Goal: Information Seeking & Learning: Learn about a topic

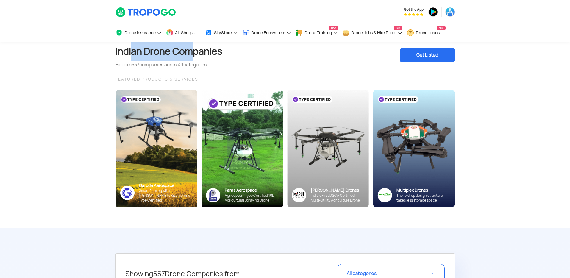
drag, startPoint x: 133, startPoint y: 56, endPoint x: 196, endPoint y: 57, distance: 63.2
click at [196, 57] on h1 "Indian Drone Companies" at bounding box center [169, 52] width 107 height 20
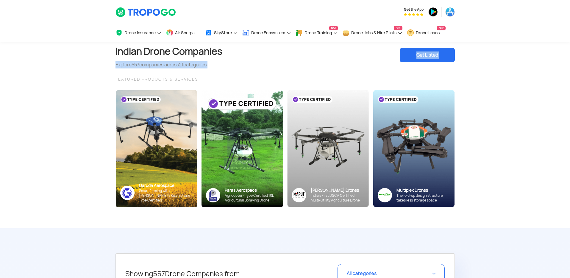
click at [91, 69] on section "Indian Drone Companies Explore 557 companies across 21 categories Get Listed FE…" at bounding box center [285, 135] width 570 height 187
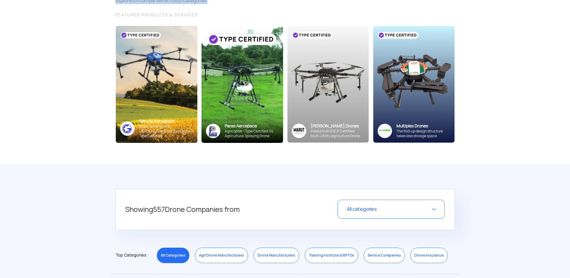
scroll to position [133, 0]
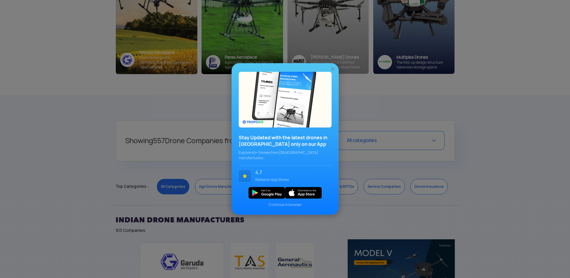
click at [333, 72] on img at bounding box center [333, 69] width 6 height 6
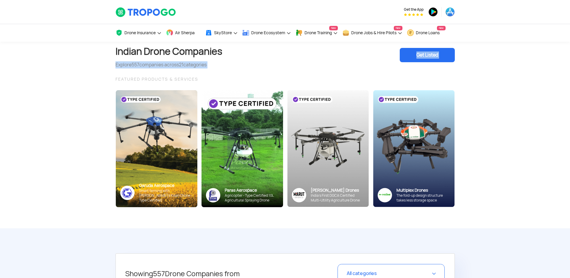
scroll to position [70, 0]
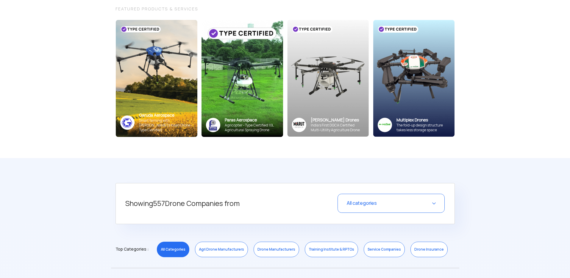
click at [62, 125] on section "Indian Drone Companies Explore 557 companies across 21 categories Get Listed FE…" at bounding box center [285, 64] width 570 height 187
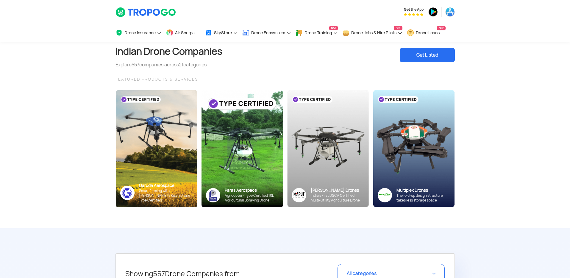
click at [63, 125] on section "Indian Drone Companies Explore 557 companies across 21 categories Get Listed FE…" at bounding box center [285, 135] width 570 height 187
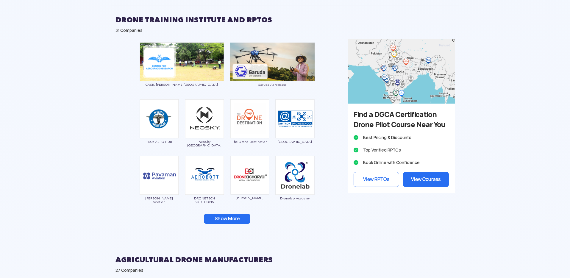
scroll to position [721, 0]
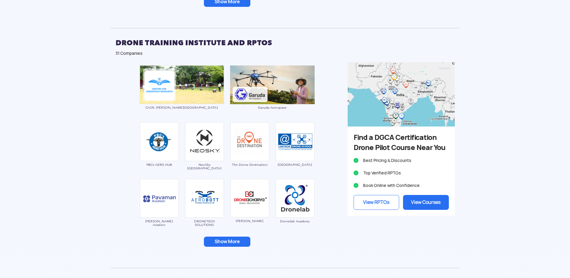
click at [429, 84] on img at bounding box center [401, 94] width 107 height 64
drag, startPoint x: 421, startPoint y: 98, endPoint x: 444, endPoint y: 82, distance: 27.4
click at [421, 98] on img at bounding box center [401, 94] width 107 height 64
click at [445, 80] on img at bounding box center [401, 94] width 107 height 64
click at [396, 84] on img at bounding box center [401, 94] width 107 height 64
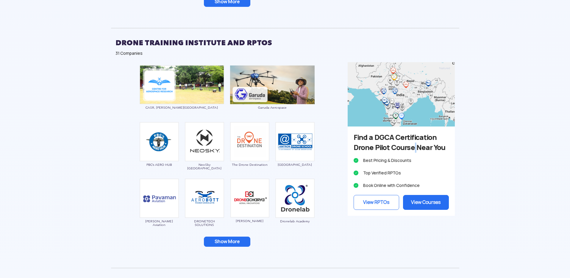
click at [421, 152] on h3 "Find a DGCA Certification Drone Pilot Course Near You" at bounding box center [401, 143] width 95 height 20
click at [425, 153] on h3 "Find a DGCA Certification Drone Pilot Course Near You" at bounding box center [401, 143] width 95 height 20
click at [418, 209] on link "View Courses" at bounding box center [426, 202] width 46 height 15
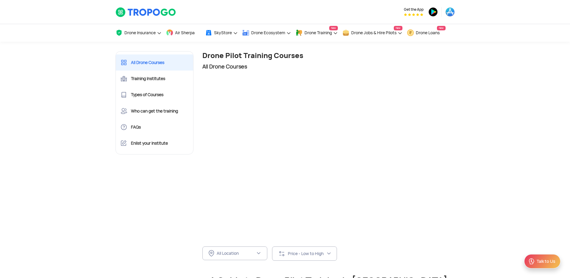
click at [236, 91] on div at bounding box center [329, 155] width 253 height 164
click at [240, 251] on div "All Location" at bounding box center [236, 253] width 39 height 5
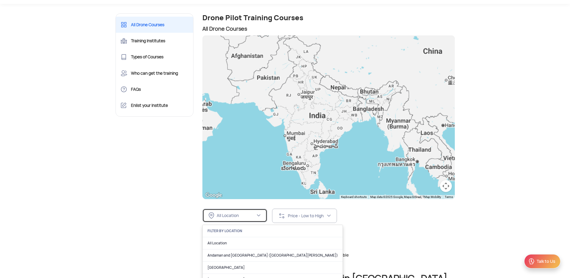
scroll to position [103, 0]
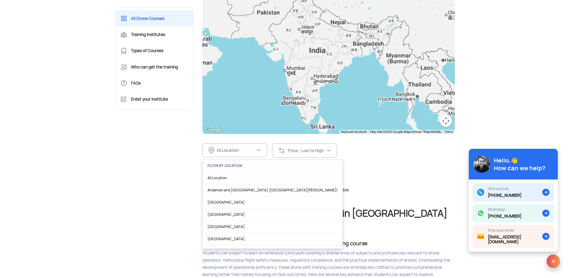
click at [245, 225] on link "[GEOGRAPHIC_DATA]" at bounding box center [273, 227] width 140 height 12
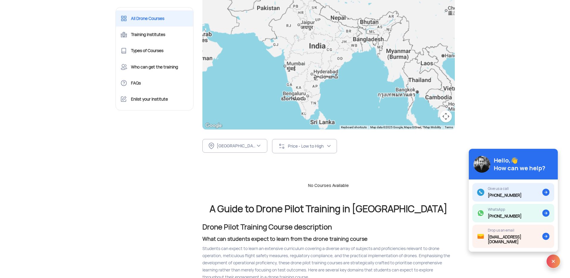
scroll to position [172, 0]
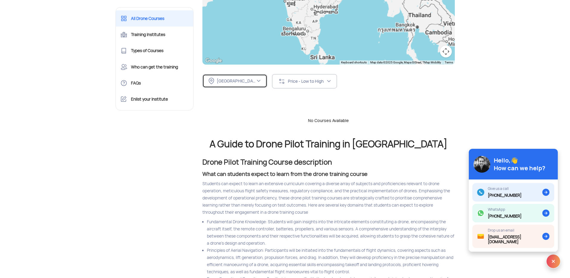
click at [250, 80] on div "[GEOGRAPHIC_DATA]" at bounding box center [236, 80] width 39 height 5
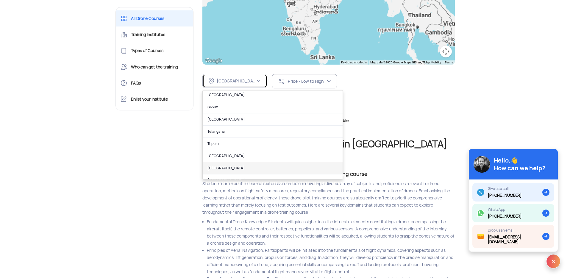
scroll to position [375, 0]
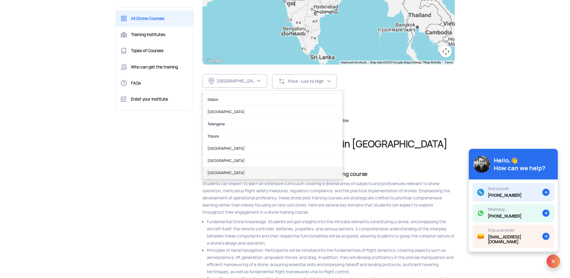
click at [246, 173] on link "[GEOGRAPHIC_DATA]" at bounding box center [273, 173] width 140 height 12
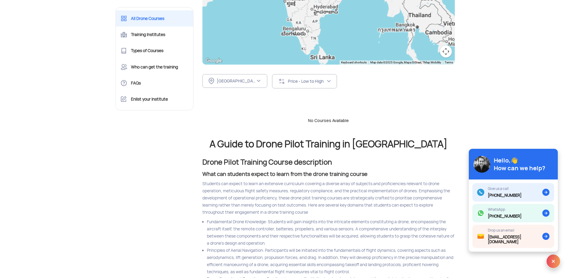
scroll to position [169, 0]
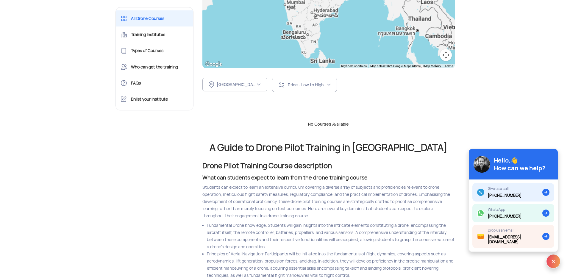
click at [293, 151] on h2 "A Guide to Drone Pilot Training in [GEOGRAPHIC_DATA]" at bounding box center [329, 148] width 253 height 10
drag, startPoint x: 276, startPoint y: 148, endPoint x: 317, endPoint y: 148, distance: 40.2
click at [303, 147] on h2 "A Guide to Drone Pilot Training in [GEOGRAPHIC_DATA]" at bounding box center [329, 148] width 253 height 10
drag, startPoint x: 317, startPoint y: 148, endPoint x: 312, endPoint y: 150, distance: 4.5
click at [317, 148] on h2 "A Guide to Drone Pilot Training in [GEOGRAPHIC_DATA]" at bounding box center [329, 148] width 253 height 10
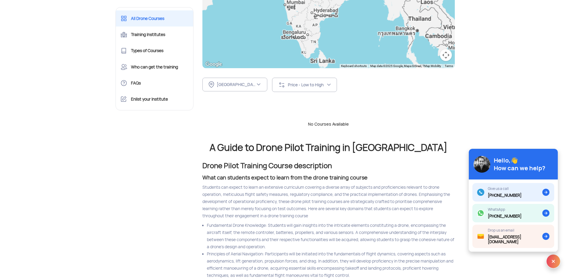
scroll to position [97, 0]
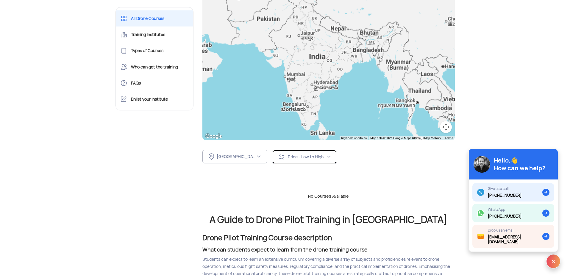
click at [301, 155] on div "Price - Low to High" at bounding box center [307, 156] width 39 height 5
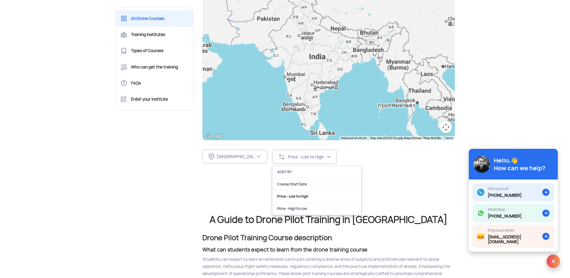
click at [237, 179] on div "No Courses Available" at bounding box center [329, 193] width 262 height 30
click at [379, 52] on div at bounding box center [329, 58] width 253 height 164
click at [380, 43] on div at bounding box center [329, 58] width 253 height 164
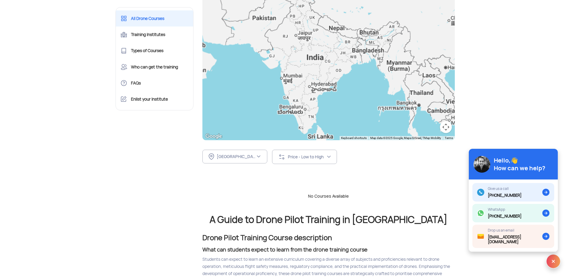
click at [380, 43] on div at bounding box center [329, 58] width 253 height 164
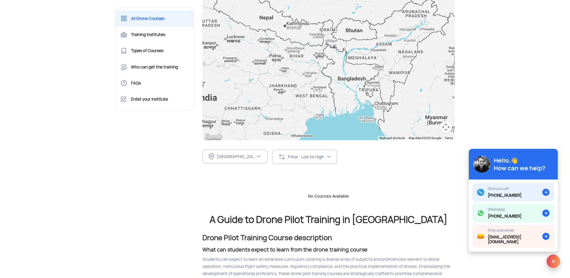
drag, startPoint x: 360, startPoint y: 59, endPoint x: 372, endPoint y: 94, distance: 37.7
click at [372, 94] on div at bounding box center [329, 58] width 253 height 164
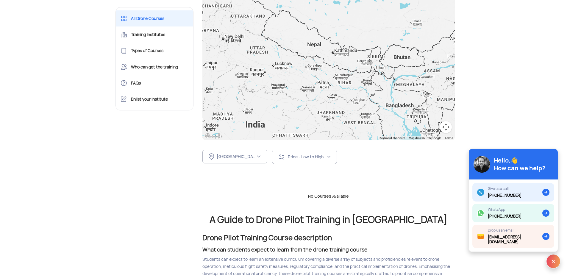
drag, startPoint x: 293, startPoint y: 102, endPoint x: 366, endPoint y: 71, distance: 79.7
click at [353, 87] on div at bounding box center [329, 58] width 253 height 164
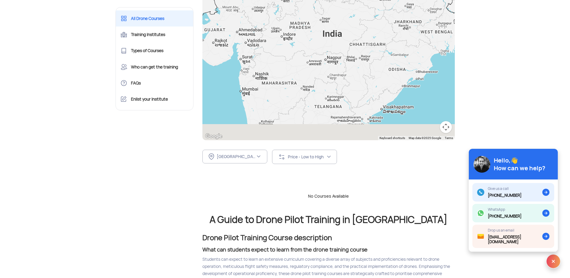
drag, startPoint x: 349, startPoint y: 52, endPoint x: 341, endPoint y: 6, distance: 45.9
click at [341, 6] on div at bounding box center [329, 58] width 253 height 164
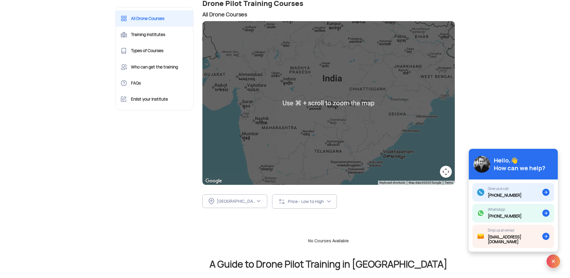
scroll to position [19, 0]
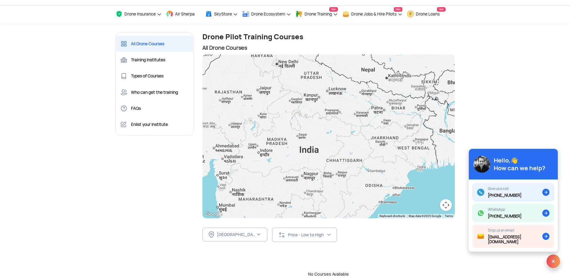
drag, startPoint x: 322, startPoint y: 109, endPoint x: 297, endPoint y: 146, distance: 44.5
click at [298, 147] on div at bounding box center [329, 137] width 253 height 164
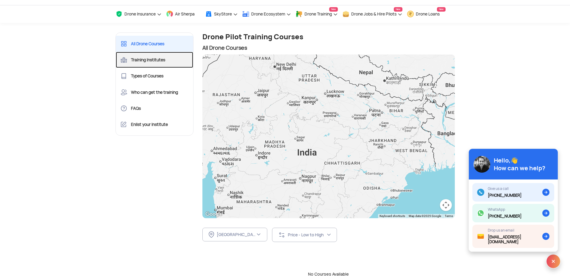
click at [151, 60] on link "Training Institutes" at bounding box center [155, 60] width 78 height 16
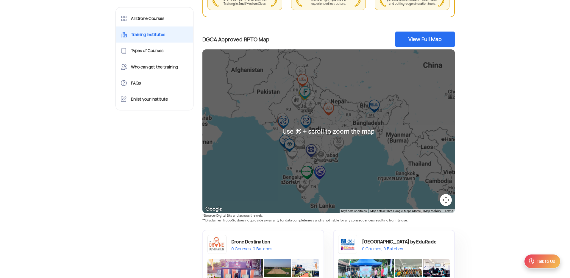
scroll to position [169, 0]
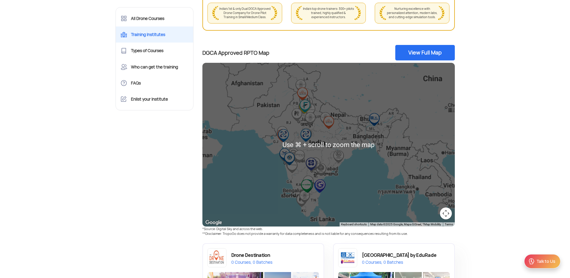
click at [365, 145] on div at bounding box center [329, 145] width 253 height 164
click at [377, 121] on img "Amtron Drone School by EduRade" at bounding box center [374, 119] width 13 height 13
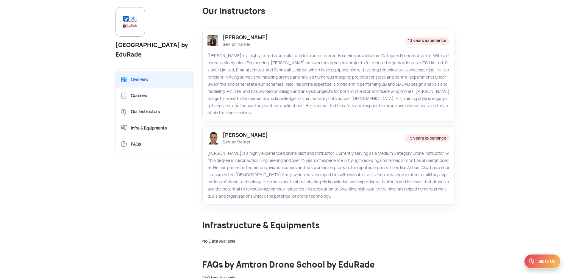
scroll to position [336, 0]
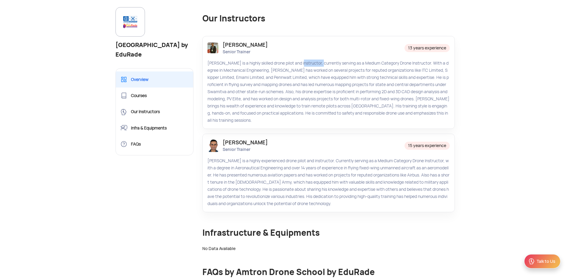
drag, startPoint x: 296, startPoint y: 64, endPoint x: 316, endPoint y: 66, distance: 20.6
click at [316, 66] on div "Debajit Deka is a highly skilled drone pilot and instructor, currently serving …" at bounding box center [329, 92] width 242 height 64
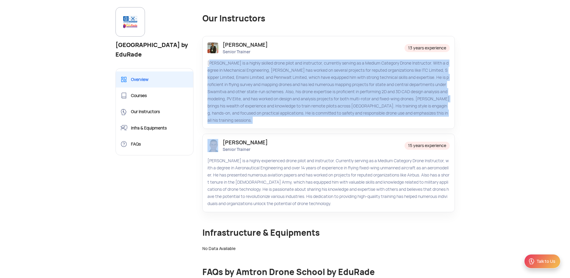
click at [316, 66] on div "Debajit Deka is a highly skilled drone pilot and instructor, currently serving …" at bounding box center [329, 92] width 242 height 64
click at [319, 71] on div "Debajit Deka is a highly skilled drone pilot and instructor, currently serving …" at bounding box center [329, 92] width 242 height 64
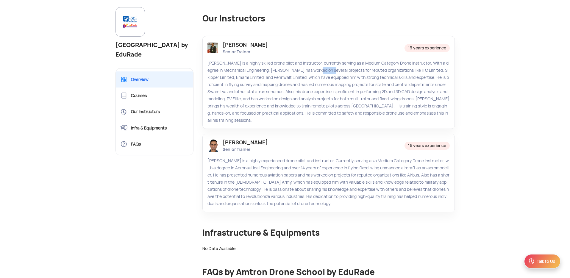
click at [319, 71] on div "Debajit Deka is a highly skilled drone pilot and instructor, currently serving …" at bounding box center [329, 92] width 242 height 64
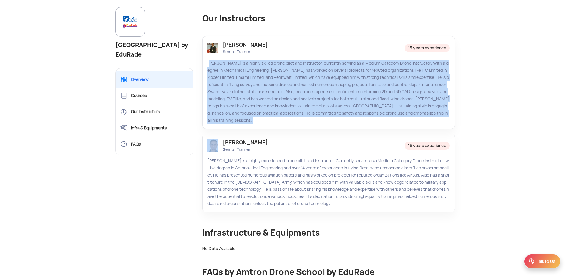
click at [319, 71] on div "Debajit Deka is a highly skilled drone pilot and instructor, currently serving …" at bounding box center [329, 92] width 242 height 64
click at [340, 96] on div "Debajit Deka is a highly skilled drone pilot and instructor, currently serving …" at bounding box center [329, 92] width 242 height 64
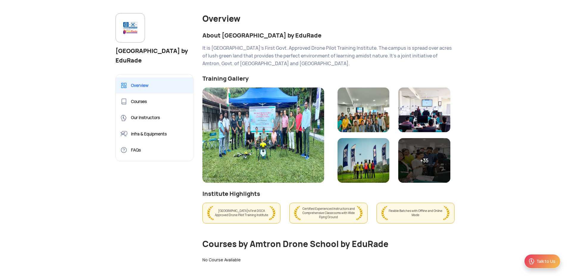
scroll to position [40, 0]
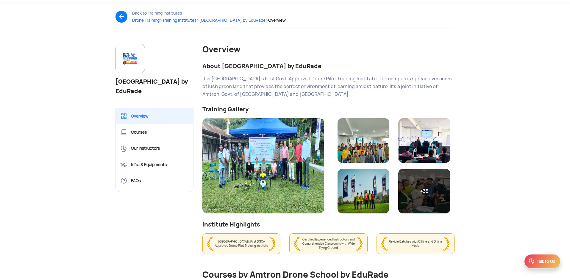
click at [247, 78] on div "It is North East India's First Govt. Approved Drone Pilot Training Institute. T…" at bounding box center [329, 86] width 253 height 23
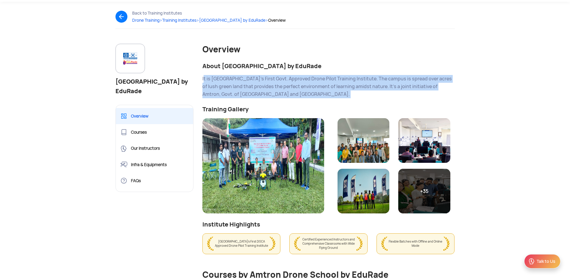
click at [247, 78] on div "It is North East India's First Govt. Approved Drone Pilot Training Institute. T…" at bounding box center [329, 86] width 253 height 23
click at [273, 85] on div "It is North East India's First Govt. Approved Drone Pilot Training Institute. T…" at bounding box center [329, 86] width 253 height 23
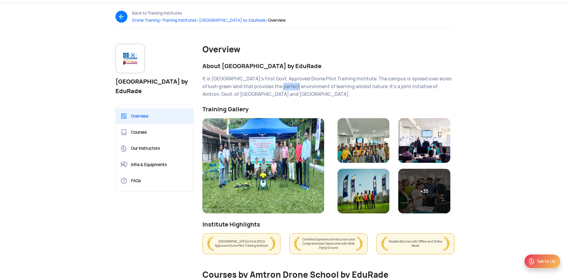
click at [273, 85] on div "It is North East India's First Govt. Approved Drone Pilot Training Institute. T…" at bounding box center [329, 86] width 253 height 23
click at [275, 87] on div "It is North East India's First Govt. Approved Drone Pilot Training Institute. T…" at bounding box center [329, 86] width 253 height 23
click at [422, 191] on div "+35" at bounding box center [425, 191] width 52 height 45
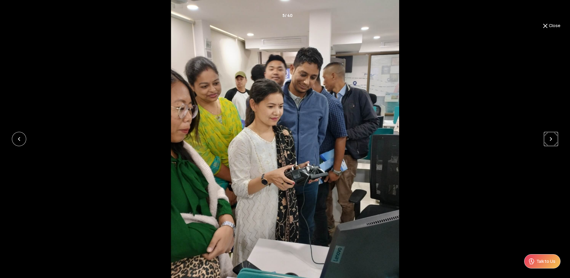
click at [549, 139] on link at bounding box center [551, 139] width 14 height 14
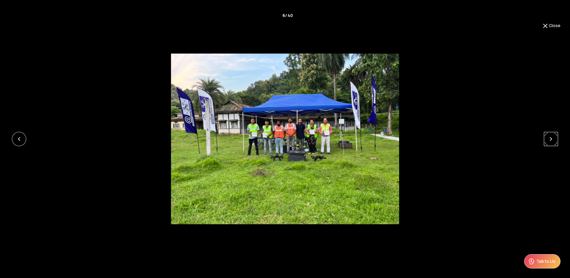
click at [549, 139] on link at bounding box center [551, 139] width 14 height 14
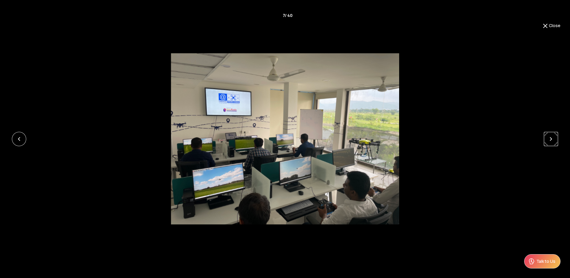
click at [548, 138] on link at bounding box center [551, 139] width 14 height 14
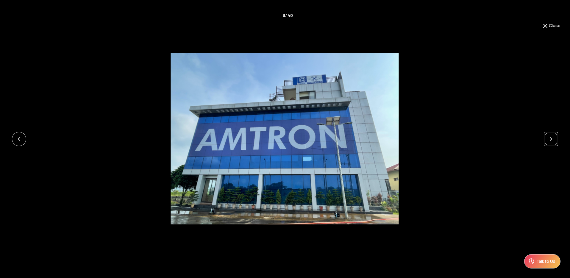
click at [547, 136] on link at bounding box center [551, 139] width 14 height 14
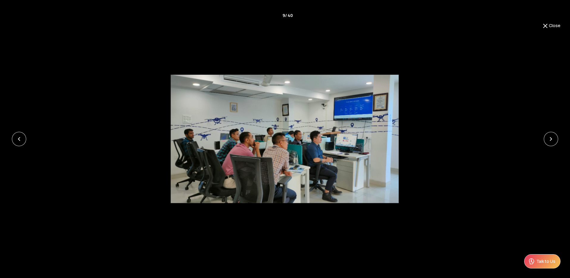
click at [501, 106] on div at bounding box center [285, 139] width 570 height 128
click at [551, 22] on button "Close" at bounding box center [551, 25] width 19 height 7
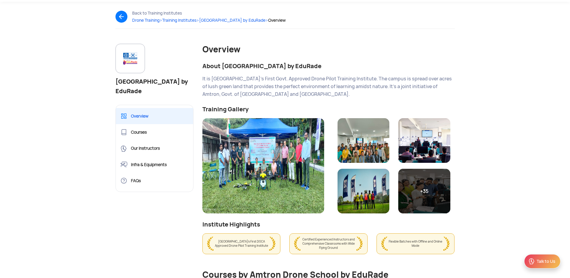
scroll to position [0, 0]
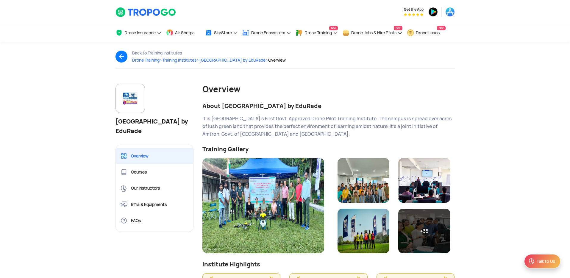
click at [122, 55] on img at bounding box center [124, 57] width 17 height 12
